Goal: Check status: Check status

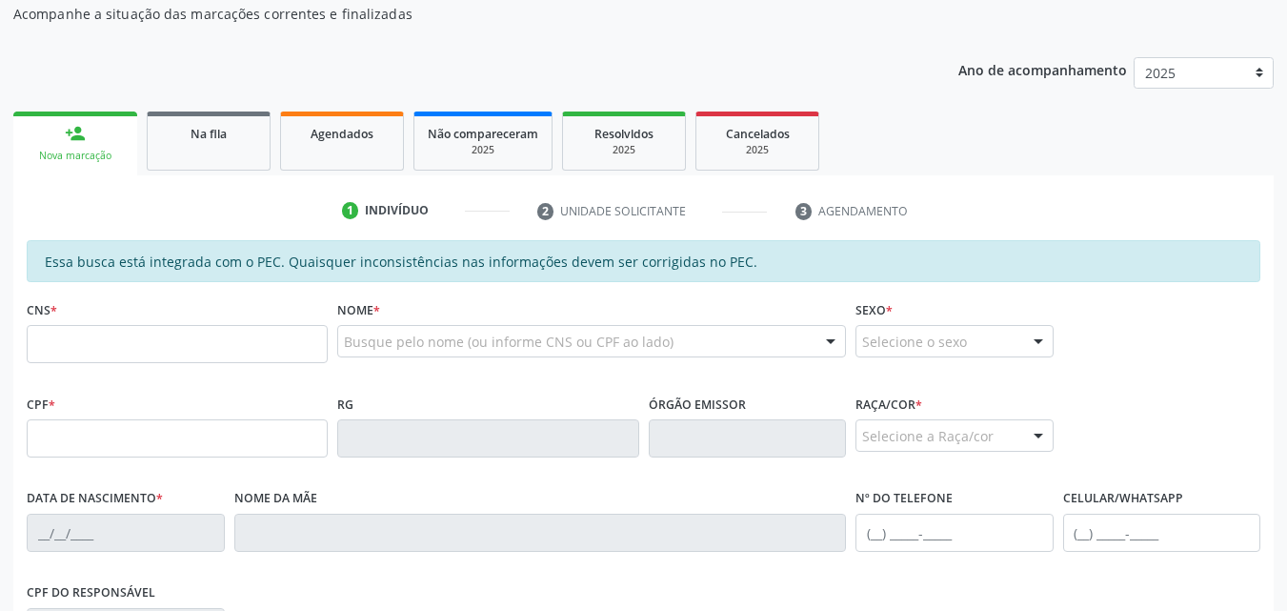
scroll to position [201, 0]
click at [364, 141] on div "Agendados" at bounding box center [341, 132] width 95 height 20
click at [394, 142] on div "Acompanhamento Acompanhe a situação das marcações correntes e finalizadas Relat…" at bounding box center [643, 421] width 1287 height 983
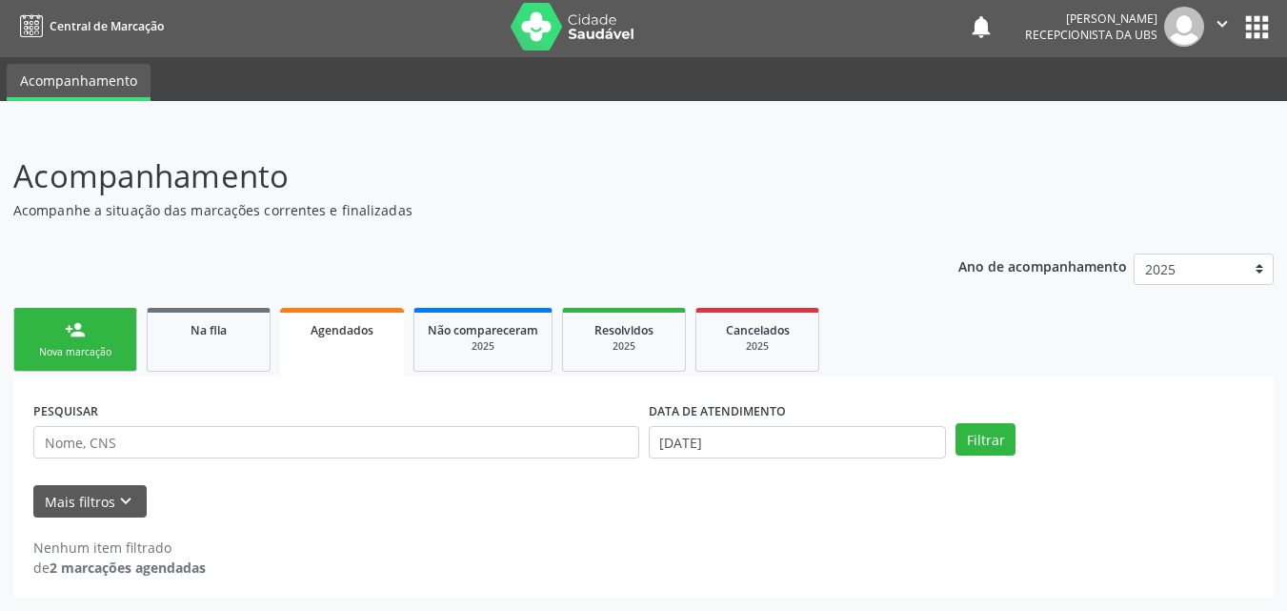
scroll to position [4, 0]
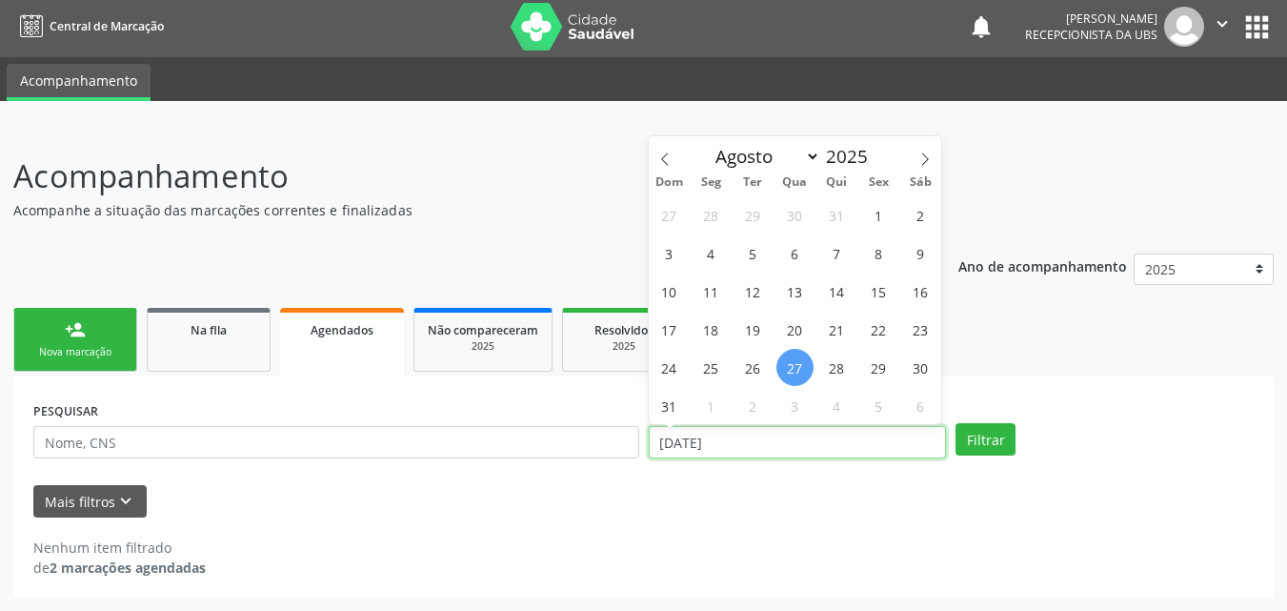
click at [690, 443] on input "[DATE]" at bounding box center [798, 442] width 298 height 32
click at [720, 292] on span "11" at bounding box center [711, 291] width 37 height 37
type input "[DATE]"
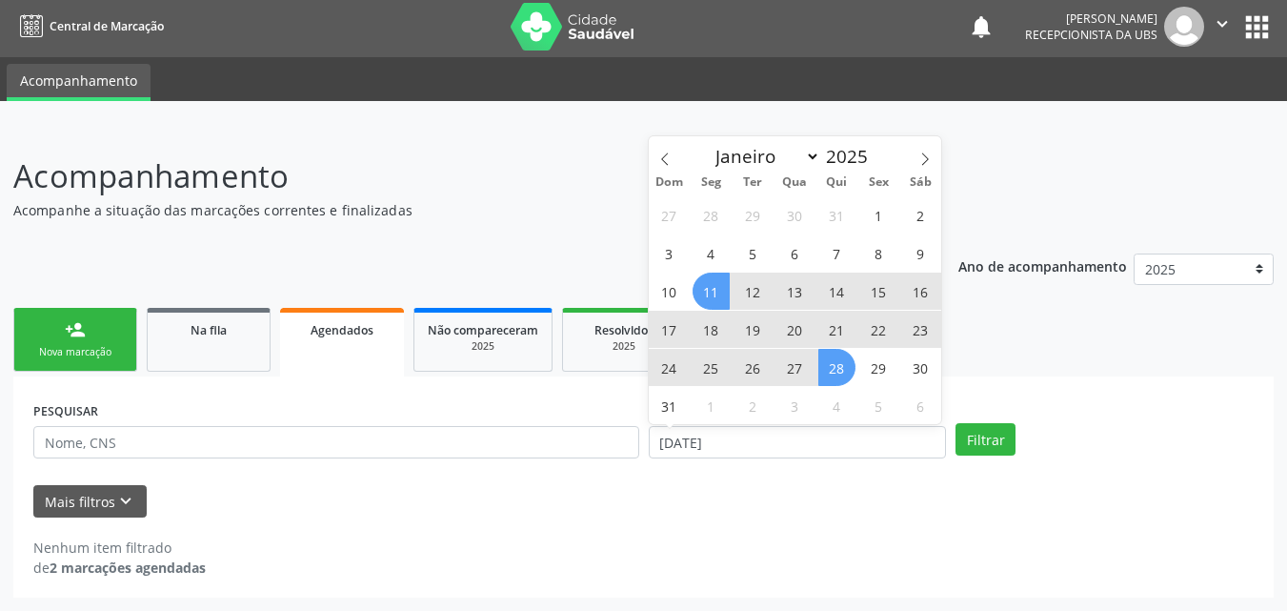
click at [833, 371] on span "28" at bounding box center [837, 367] width 37 height 37
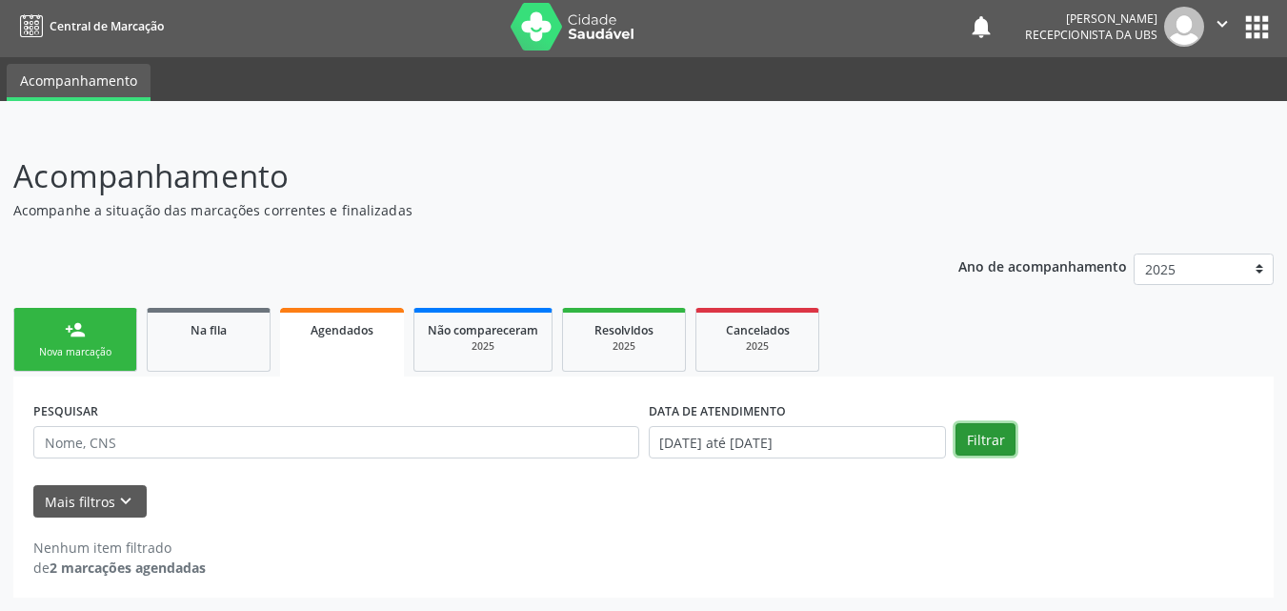
click at [960, 431] on button "Filtrar" at bounding box center [986, 439] width 60 height 32
click at [831, 444] on input "[DATE] até [DATE]" at bounding box center [798, 442] width 298 height 32
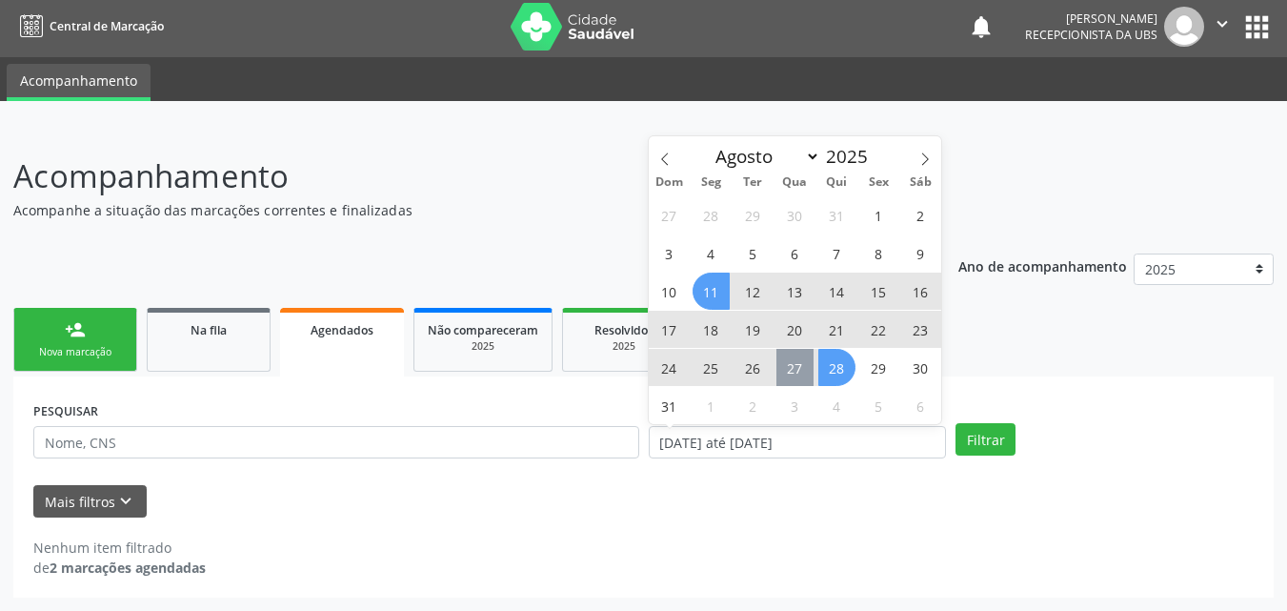
click at [796, 364] on span "27" at bounding box center [795, 367] width 37 height 37
type input "[DATE]"
click at [752, 293] on span "12" at bounding box center [753, 291] width 37 height 37
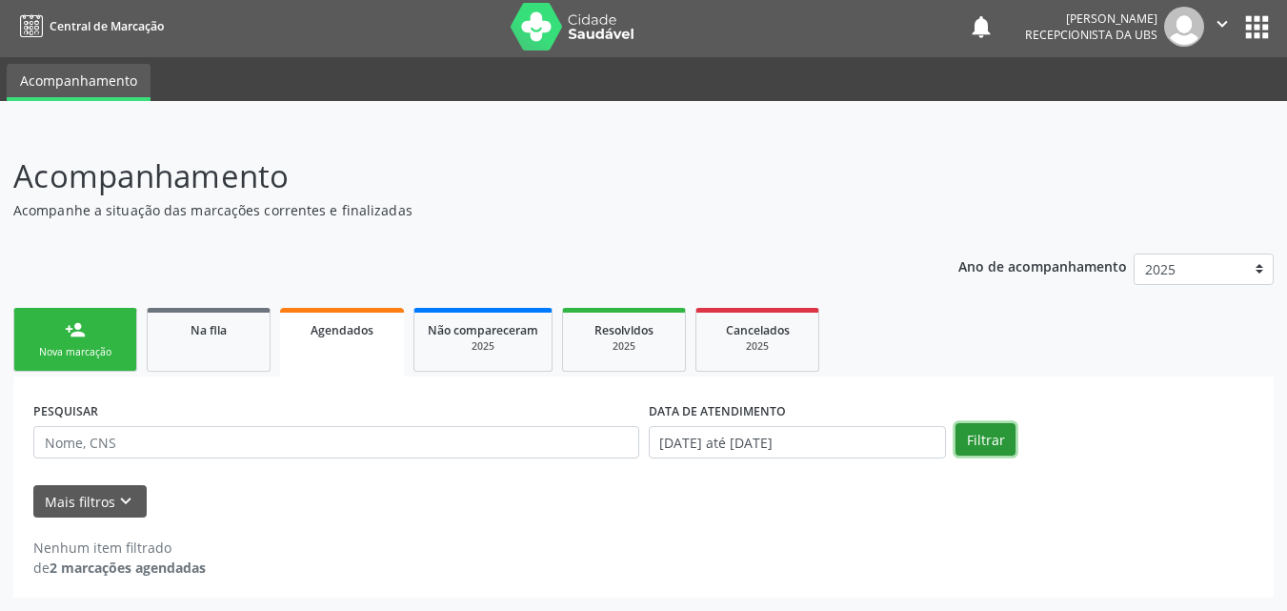
click at [980, 437] on button "Filtrar" at bounding box center [986, 439] width 60 height 32
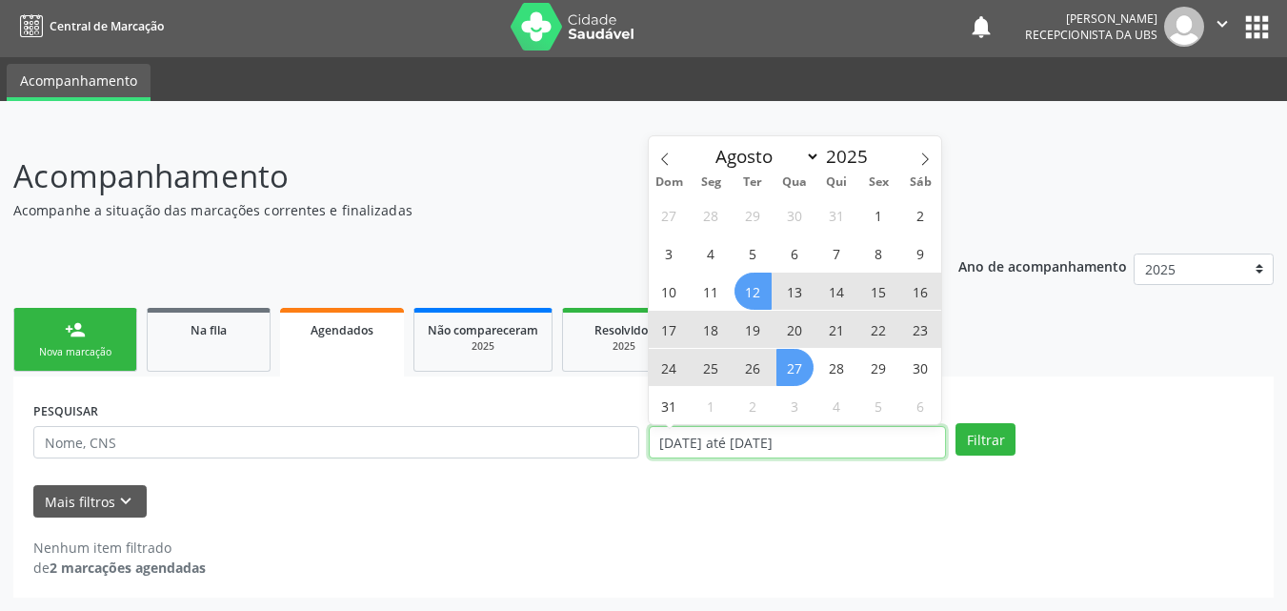
click at [894, 434] on input "[DATE] até [DATE]" at bounding box center [798, 442] width 298 height 32
click at [715, 263] on span "4" at bounding box center [711, 252] width 37 height 37
type input "[DATE]"
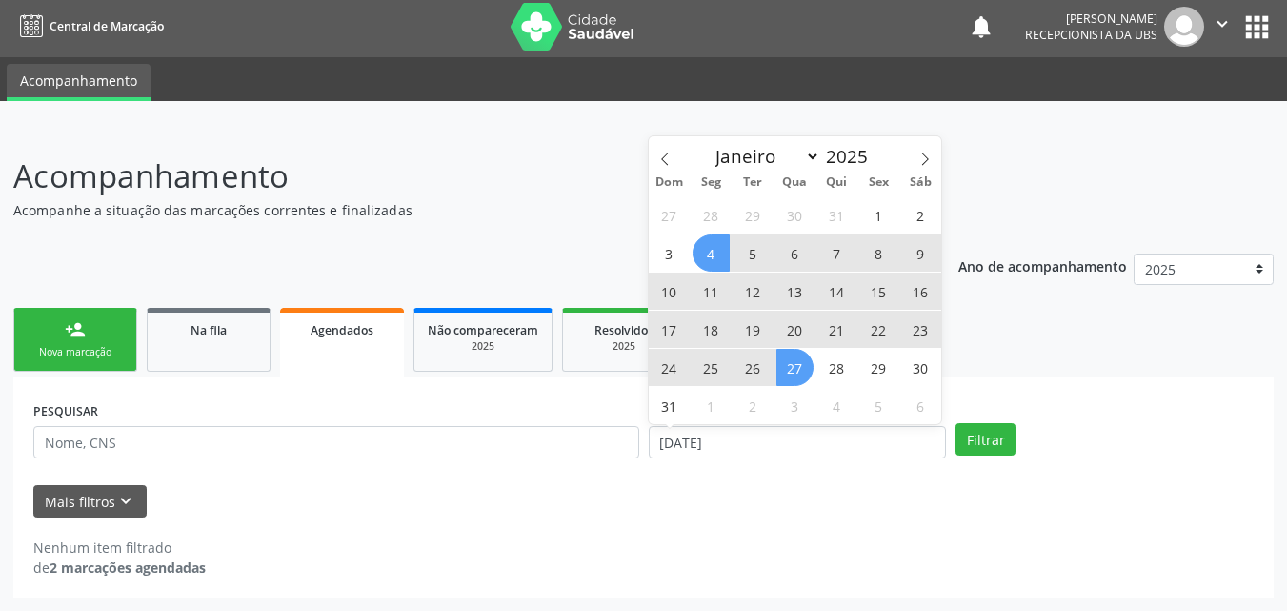
click at [806, 386] on div "27 28 29 30 31 1 2 3 4 5 6 7 8 9 10 11 12 13 14 15 16 17 18 19 20 21 22 23 24 2…" at bounding box center [795, 309] width 293 height 229
click at [794, 365] on span "27" at bounding box center [795, 367] width 37 height 37
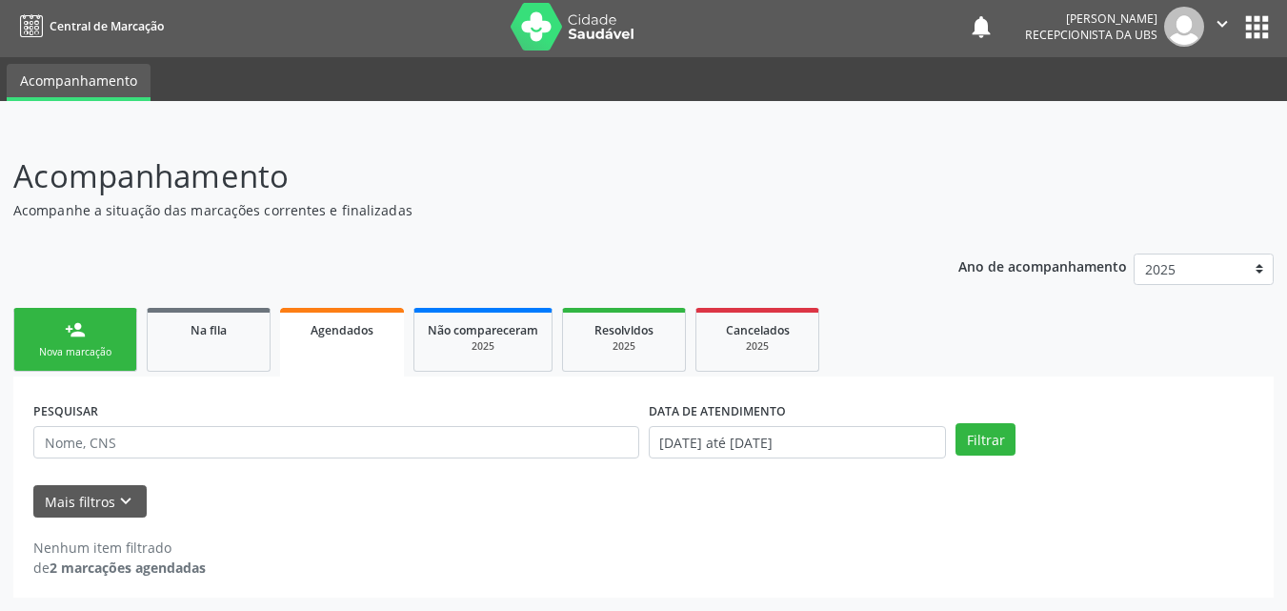
click at [794, 365] on link "Cancelados 2025" at bounding box center [758, 340] width 124 height 64
select select "7"
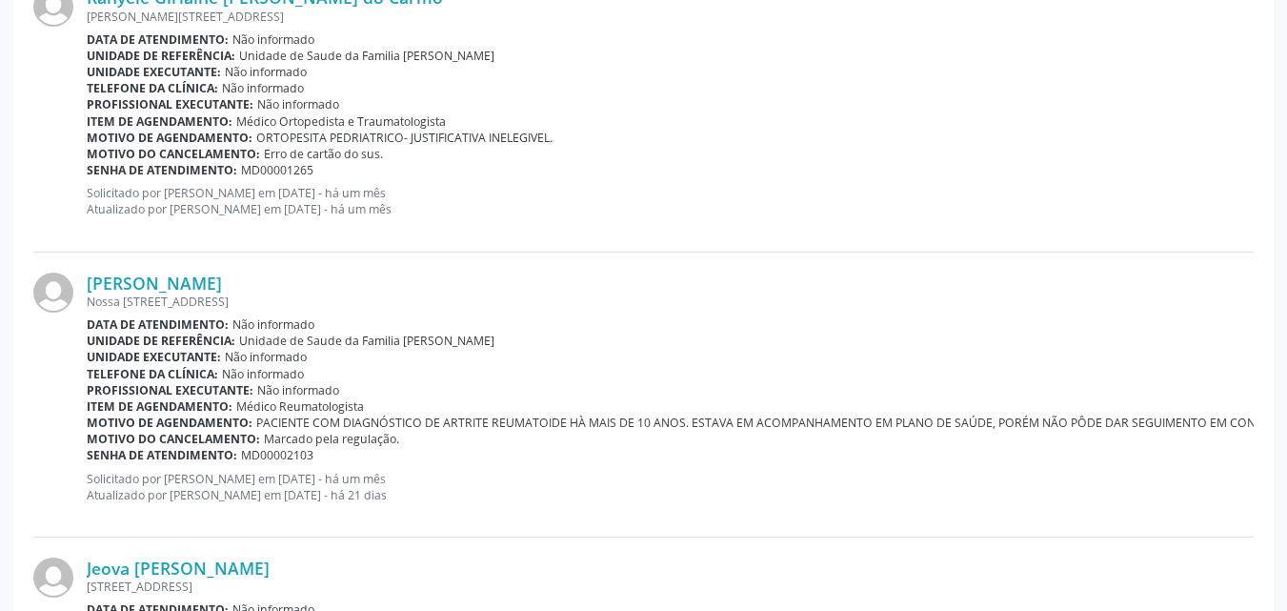
scroll to position [575, 0]
click at [973, 447] on div "Senha de atendimento: MD00002103" at bounding box center [670, 454] width 1167 height 16
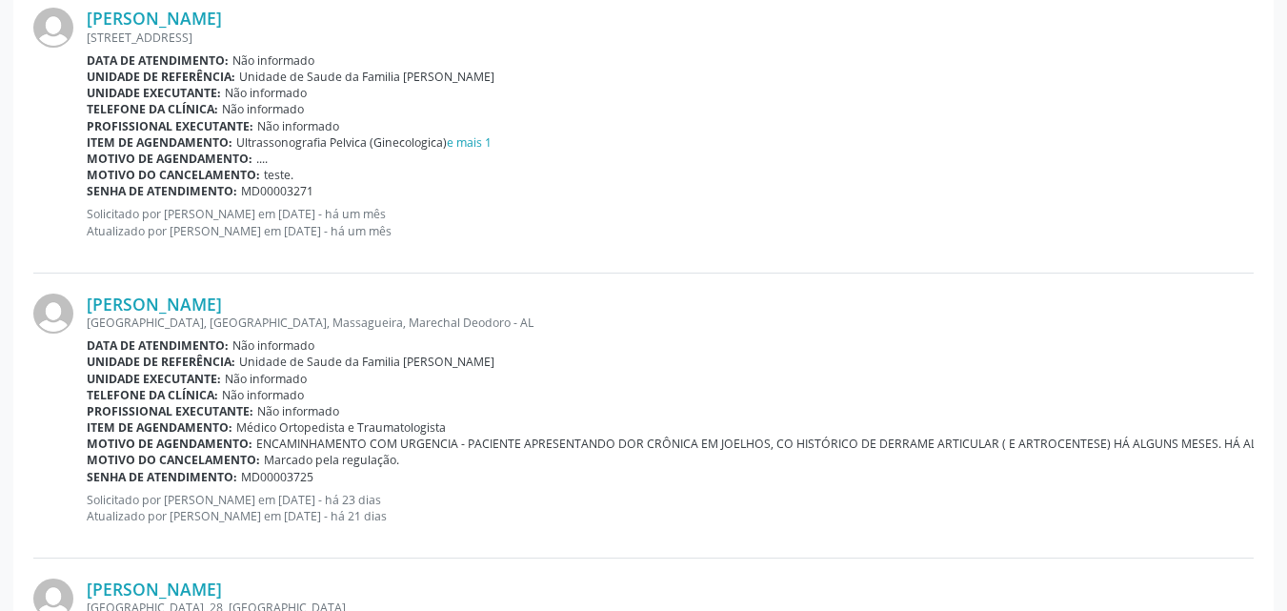
scroll to position [1707, 0]
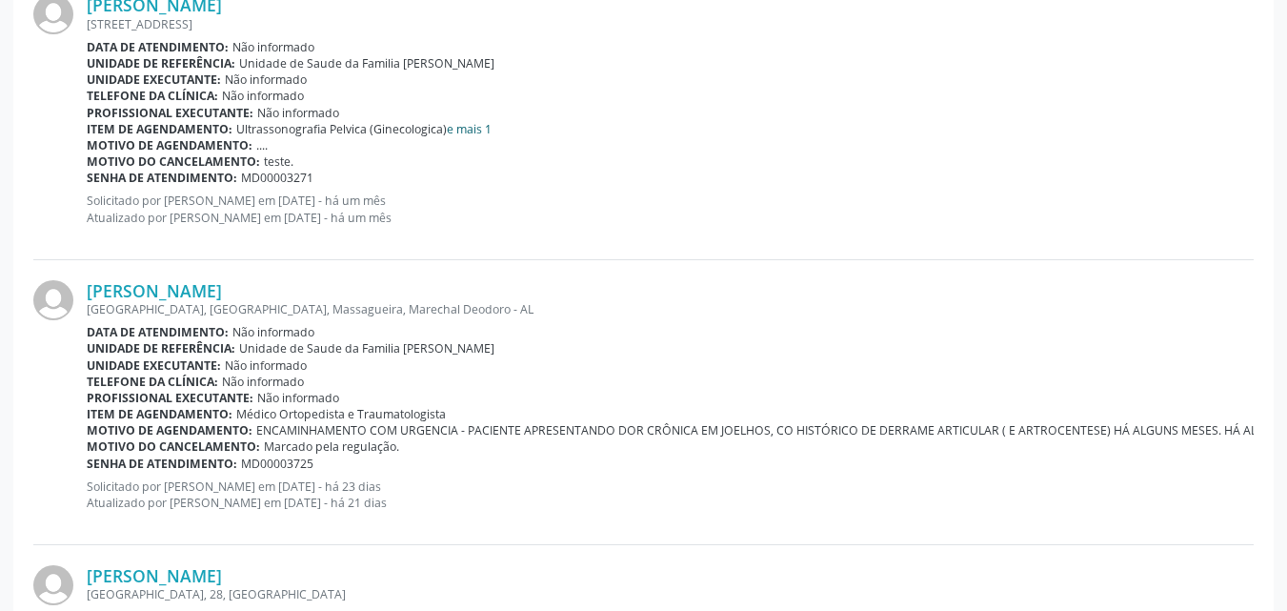
click at [488, 131] on link "e mais 1" at bounding box center [469, 129] width 45 height 16
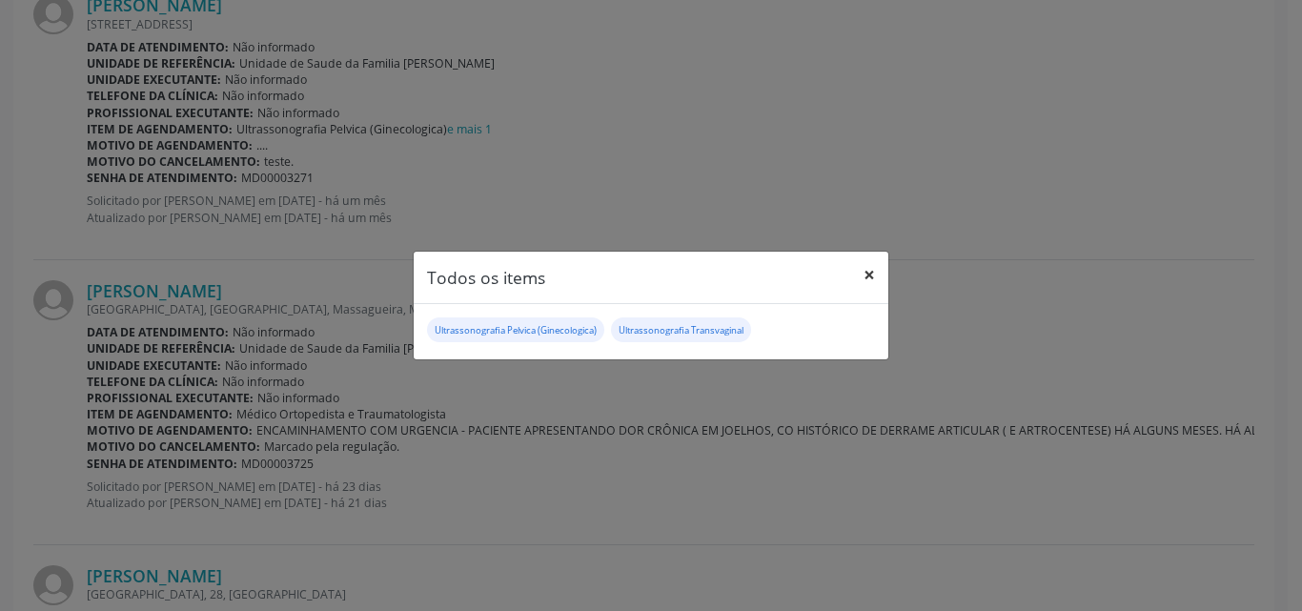
click at [871, 275] on button "×" at bounding box center [869, 275] width 38 height 47
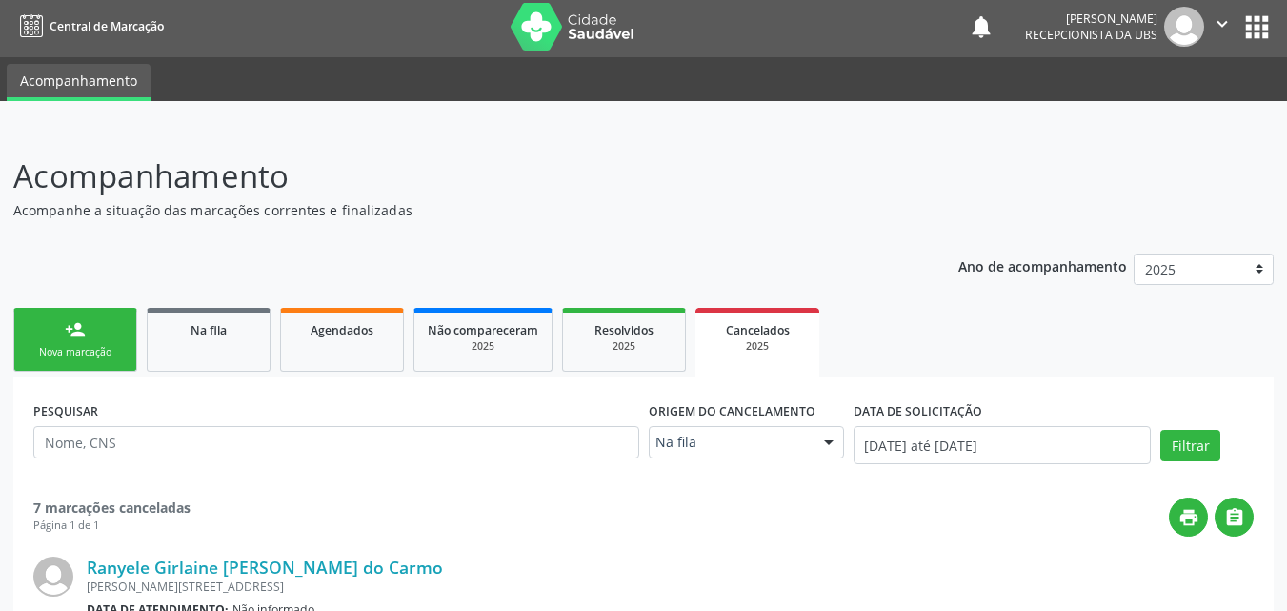
scroll to position [0, 0]
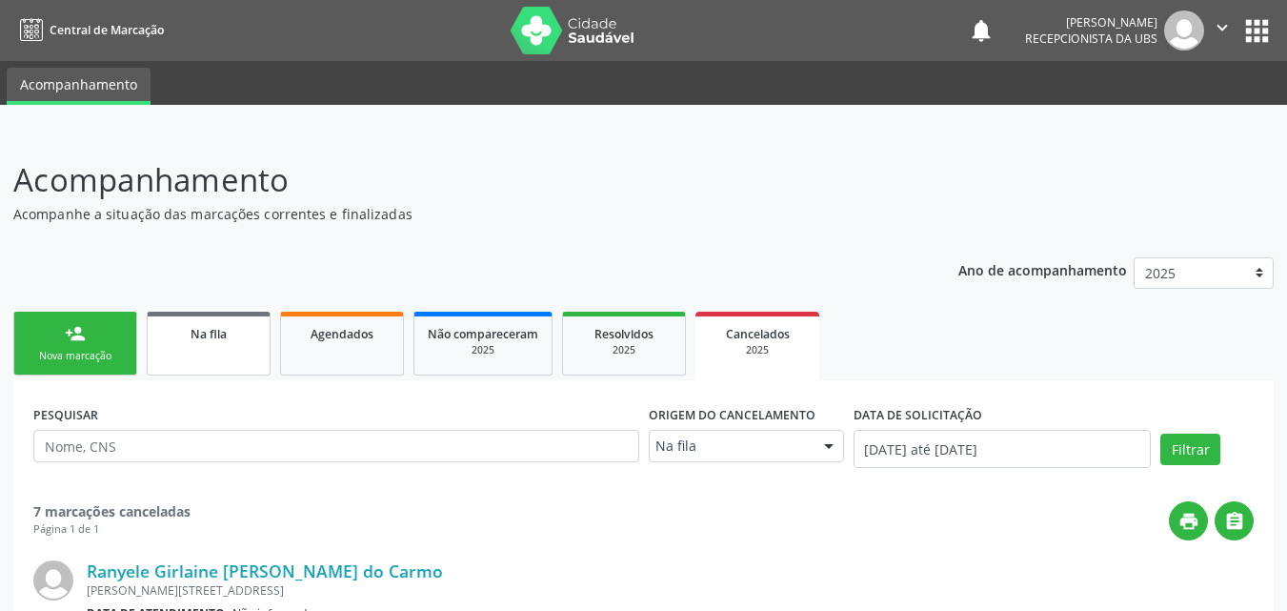
click at [168, 326] on div "Na fila" at bounding box center [208, 333] width 95 height 20
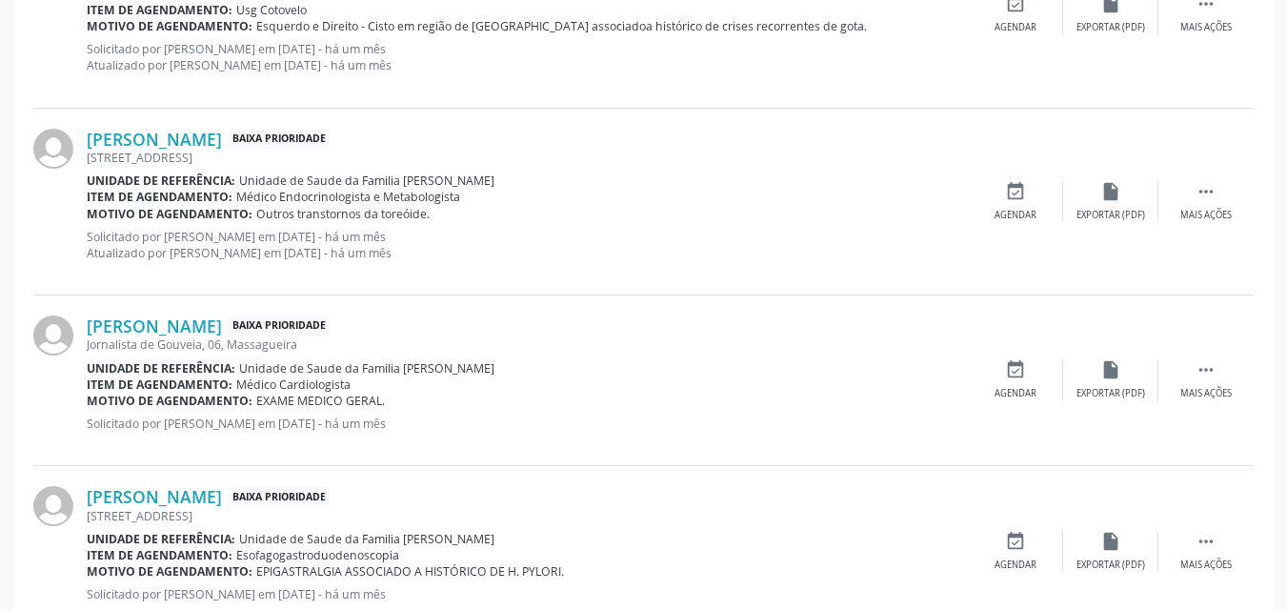
scroll to position [660, 0]
